Goal: Navigation & Orientation: Find specific page/section

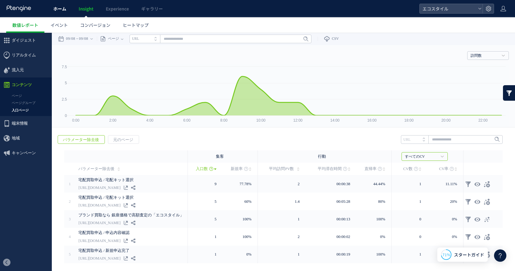
click at [64, 9] on span "ホーム" at bounding box center [59, 9] width 13 height 6
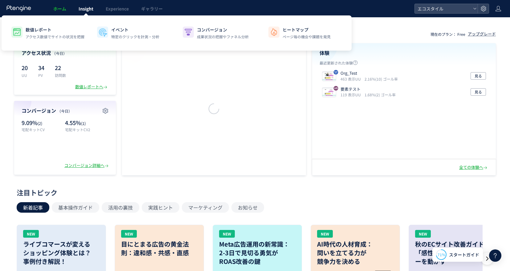
click at [88, 11] on span "Insight" at bounding box center [86, 9] width 15 height 6
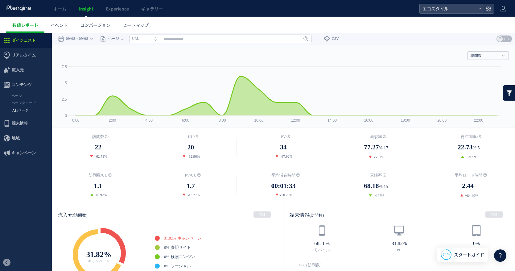
click at [22, 108] on link "入口ページ" at bounding box center [26, 110] width 52 height 7
